Goal: Book appointment/travel/reservation

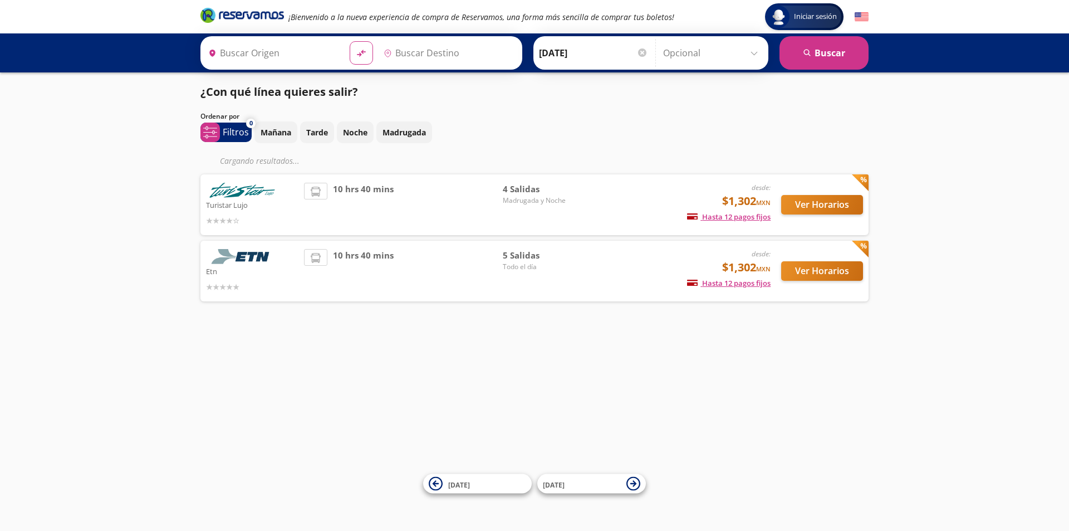
type input "[GEOGRAPHIC_DATA], [GEOGRAPHIC_DATA]"
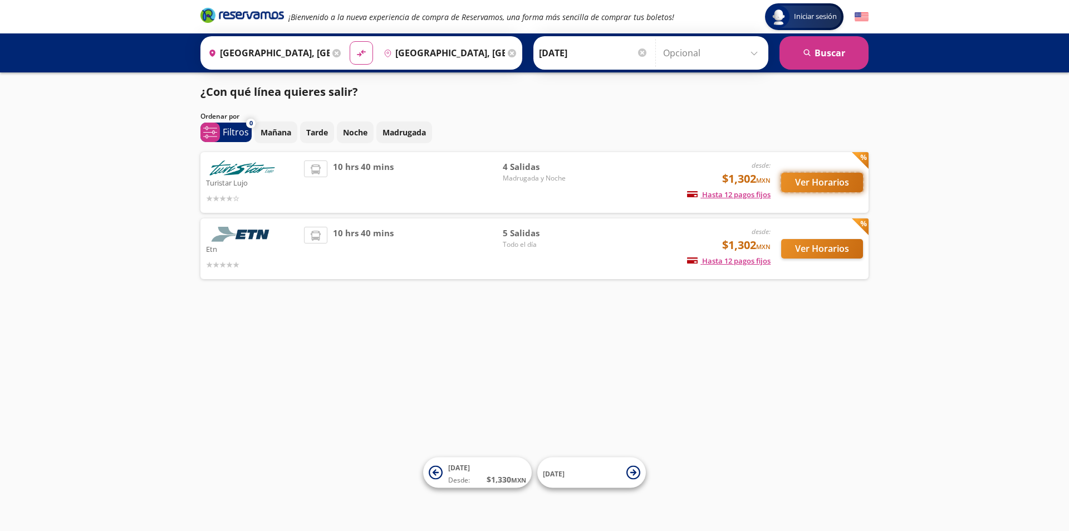
click at [802, 185] on button "Ver Horarios" at bounding box center [822, 182] width 82 height 19
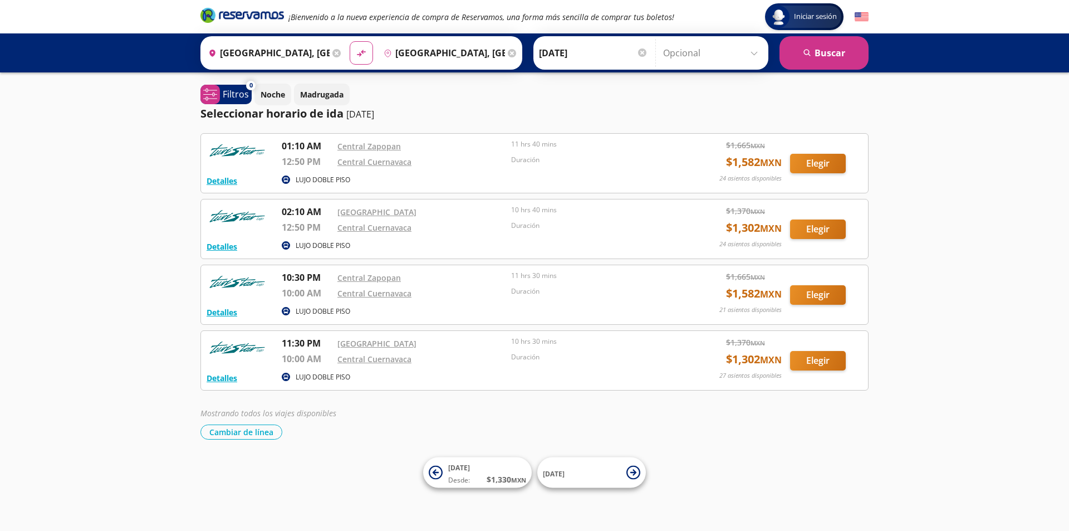
click at [563, 56] on input "[DATE]" at bounding box center [593, 53] width 109 height 28
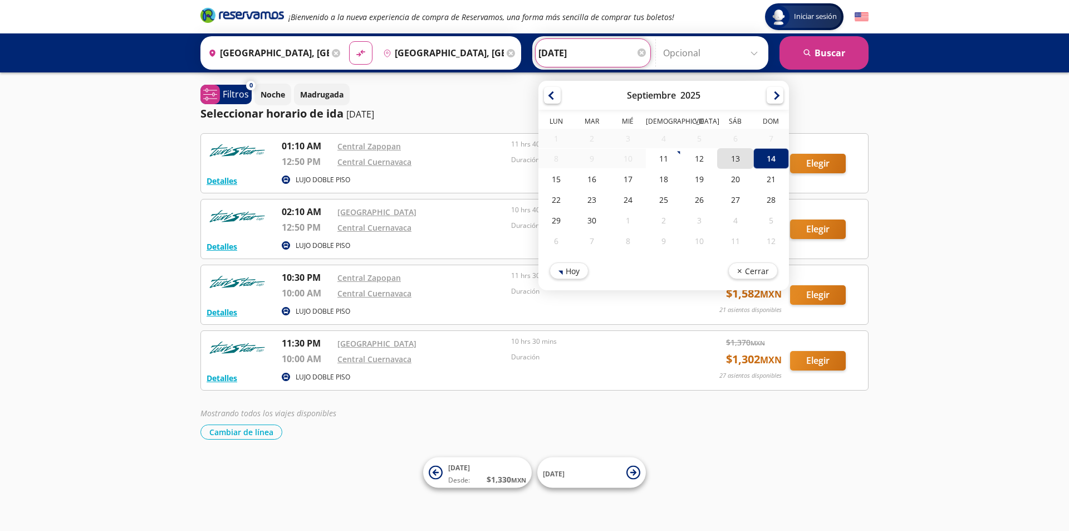
click at [732, 162] on div "13" at bounding box center [735, 158] width 36 height 21
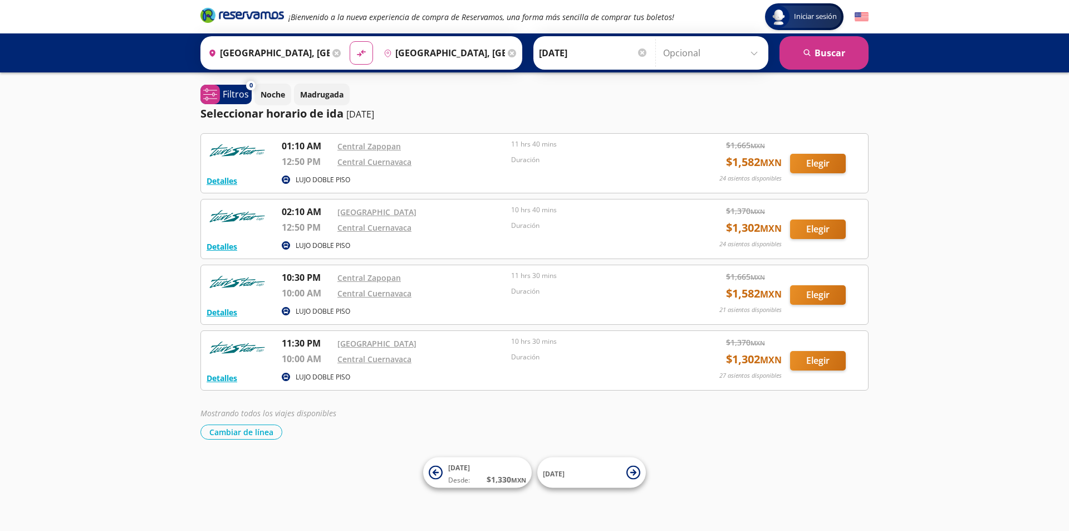
click at [591, 62] on input "[DATE]" at bounding box center [593, 53] width 109 height 28
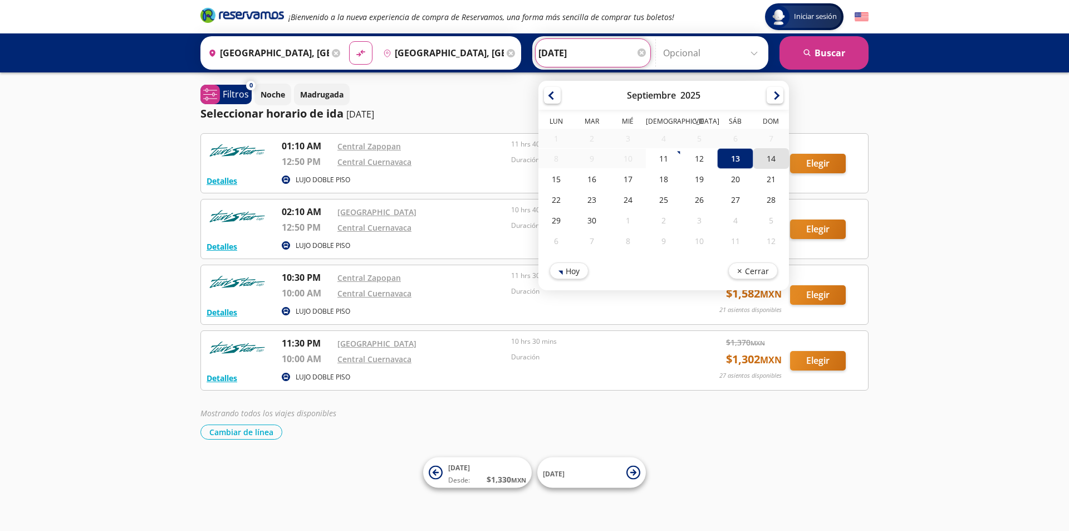
click at [766, 159] on div "14" at bounding box center [771, 158] width 36 height 21
type input "[DATE]"
